Goal: Task Accomplishment & Management: Manage account settings

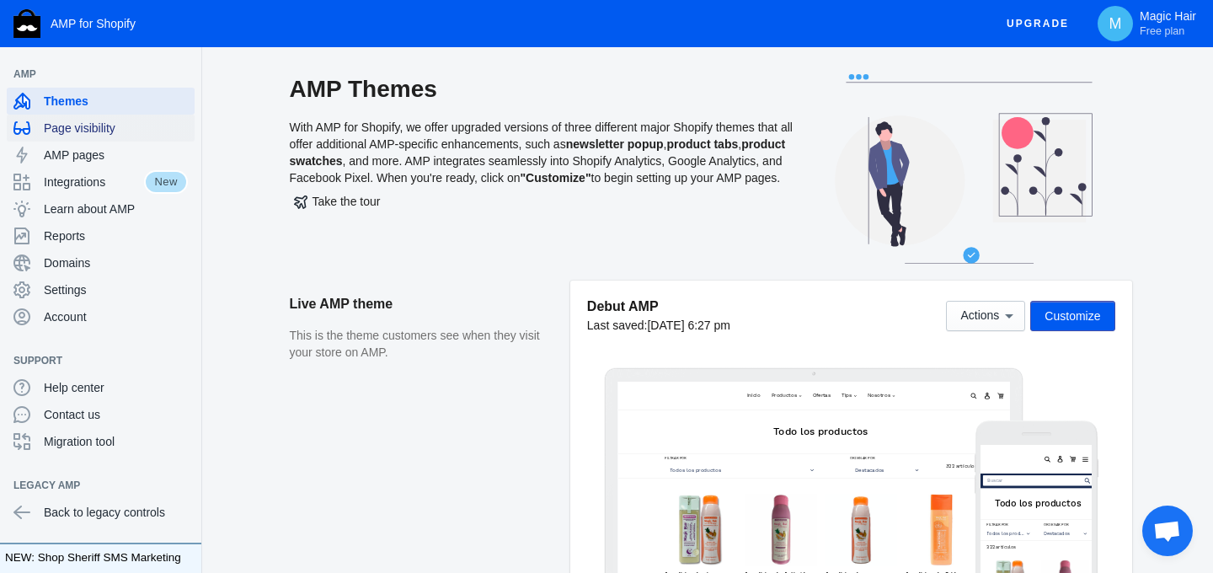
click at [87, 127] on span "Page visibility" at bounding box center [116, 128] width 144 height 17
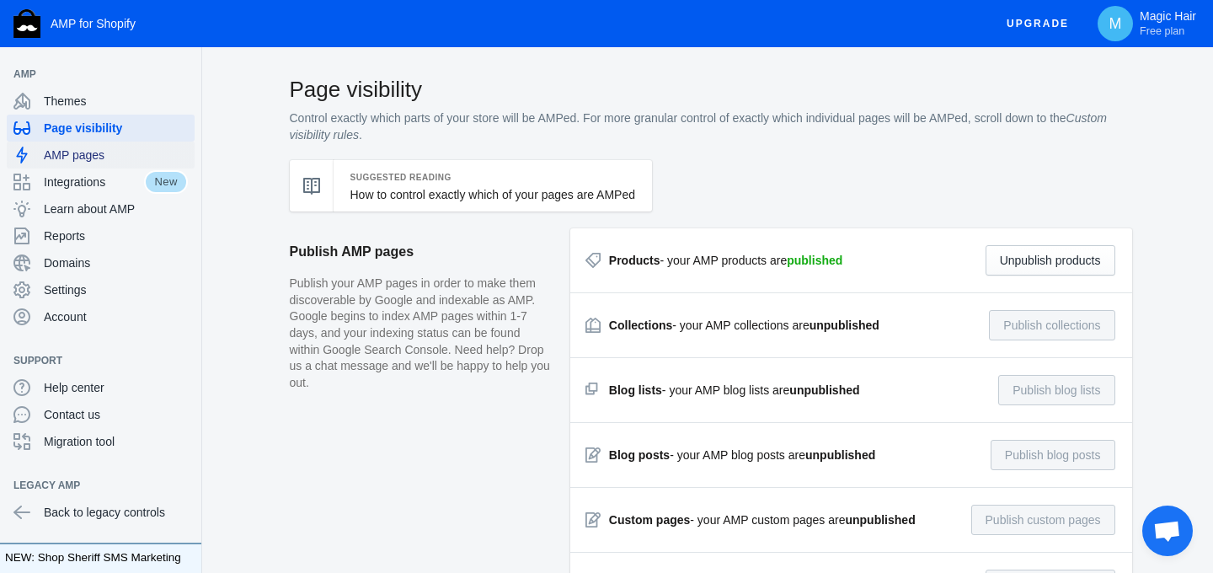
click at [89, 153] on span "AMP pages" at bounding box center [116, 155] width 144 height 17
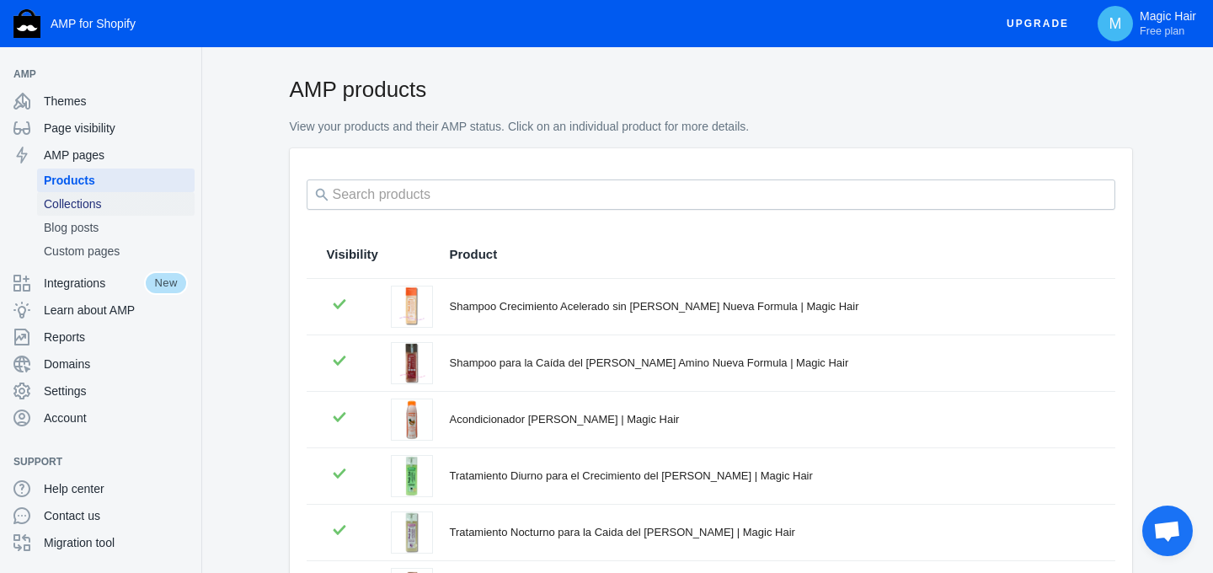
click at [88, 206] on span "Collections" at bounding box center [116, 203] width 144 height 17
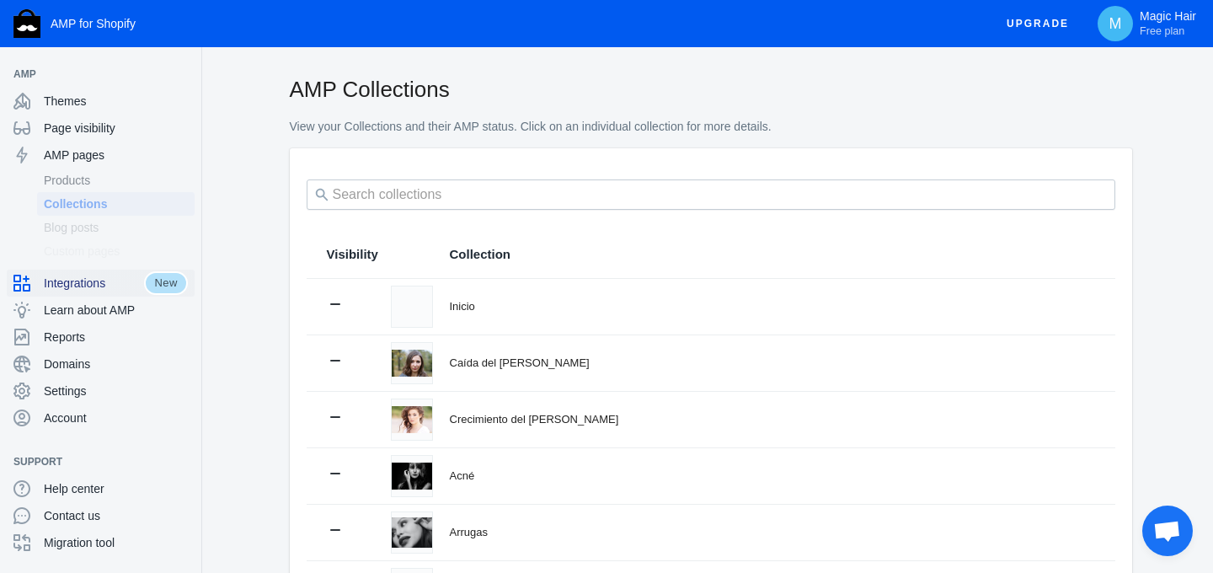
click at [87, 280] on span "Integrations" at bounding box center [94, 283] width 100 height 17
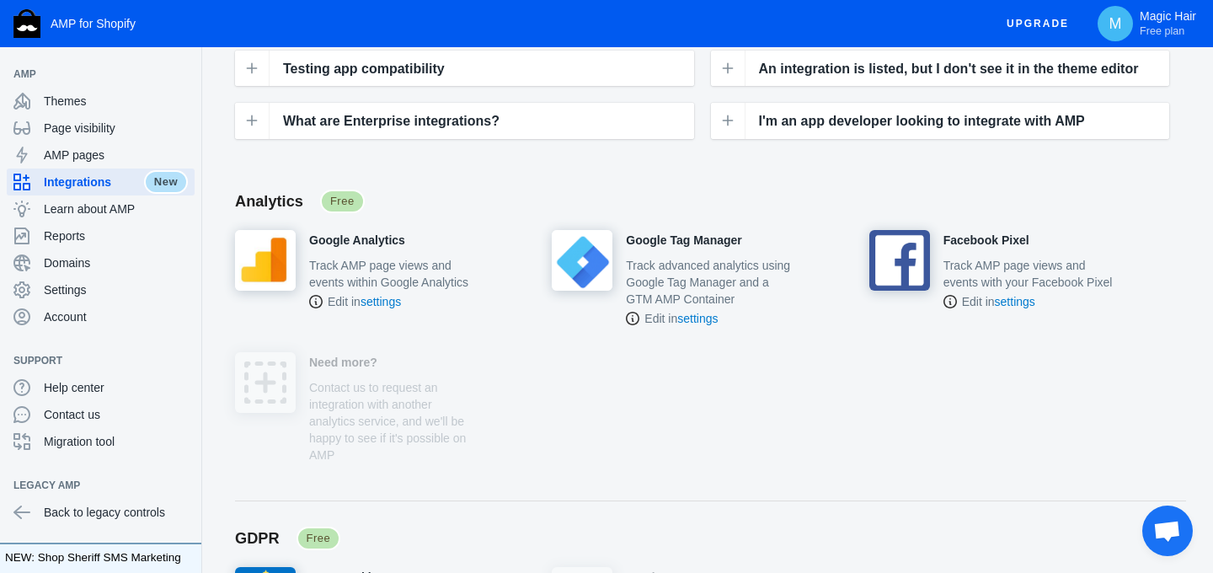
scroll to position [327, 0]
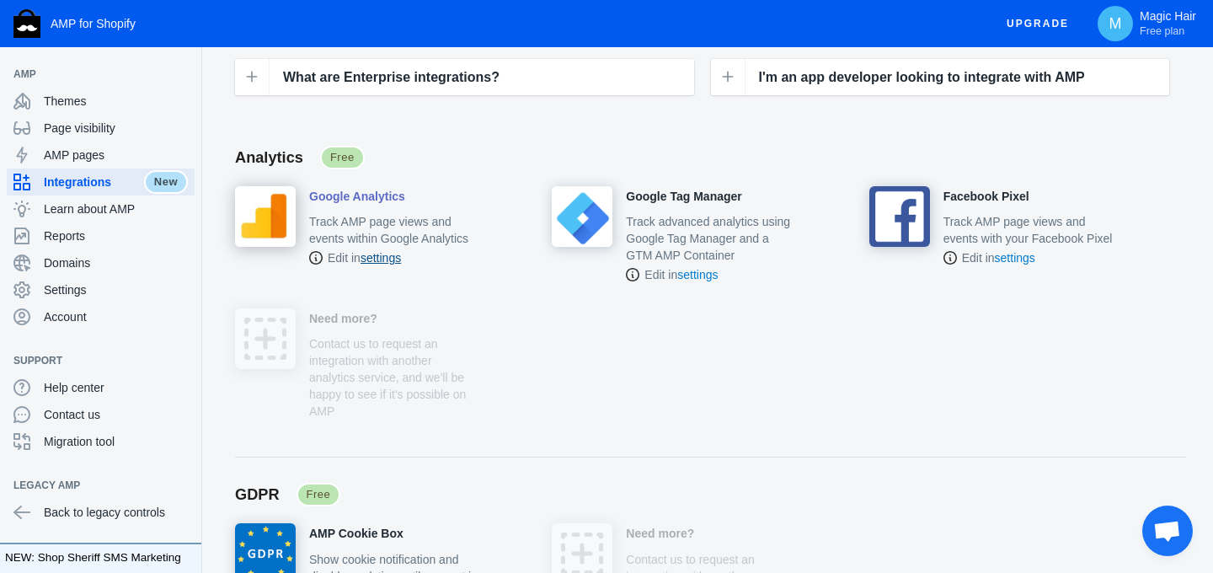
click at [398, 265] on link "settings" at bounding box center [381, 257] width 40 height 13
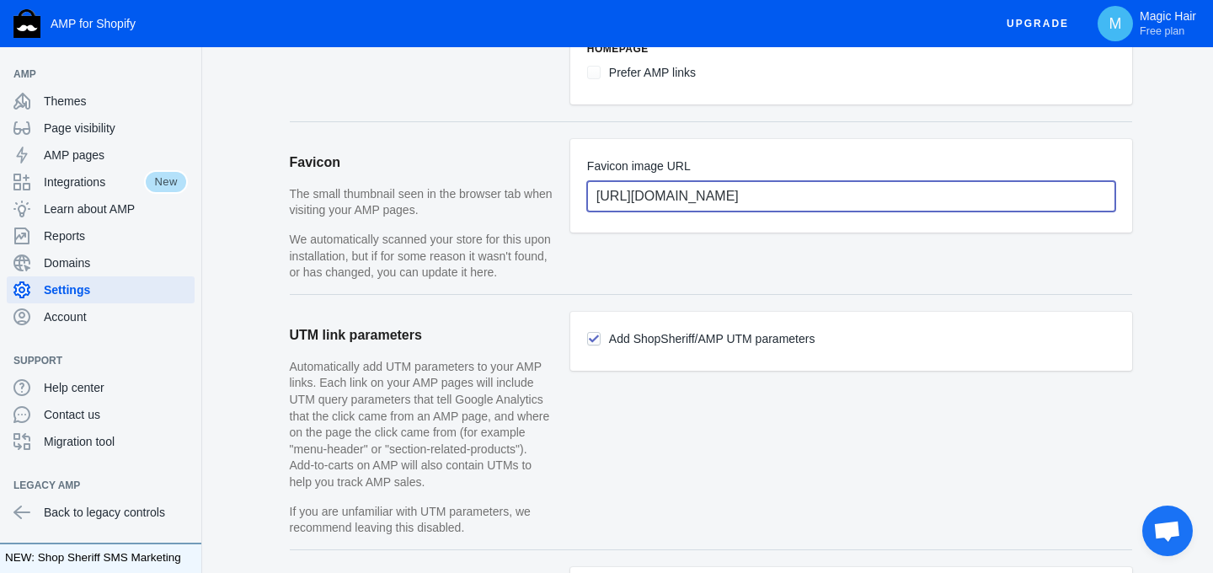
scroll to position [0, 377]
drag, startPoint x: 596, startPoint y: 196, endPoint x: 1212, endPoint y: 238, distance: 618.1
click at [1212, 238] on div "Settings AMP URL format Amp pages live on your domain with an extra few charact…" at bounding box center [710, 65] width 1005 height 2163
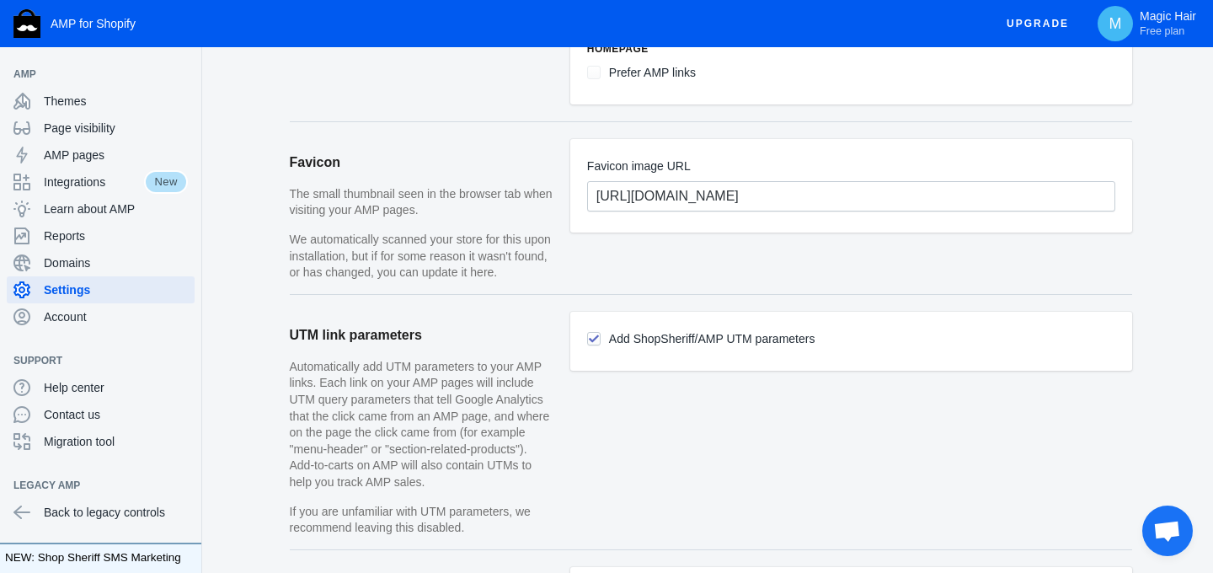
click at [607, 459] on article "Add ShopSheriff/AMP UTM parameters" at bounding box center [851, 431] width 562 height 238
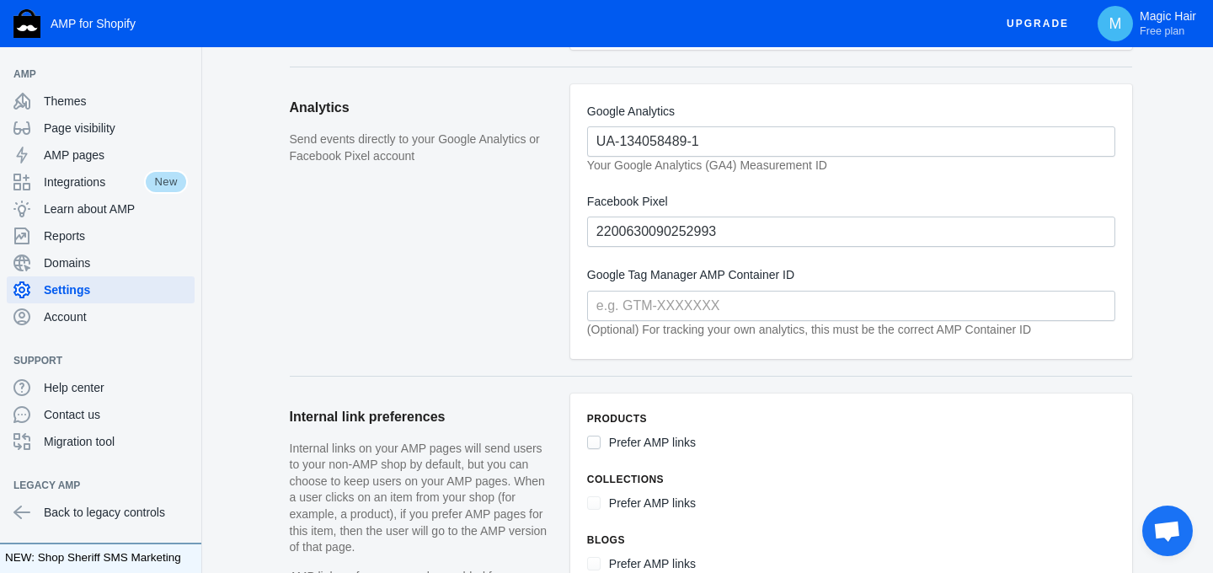
scroll to position [404, 0]
